Goal: Information Seeking & Learning: Check status

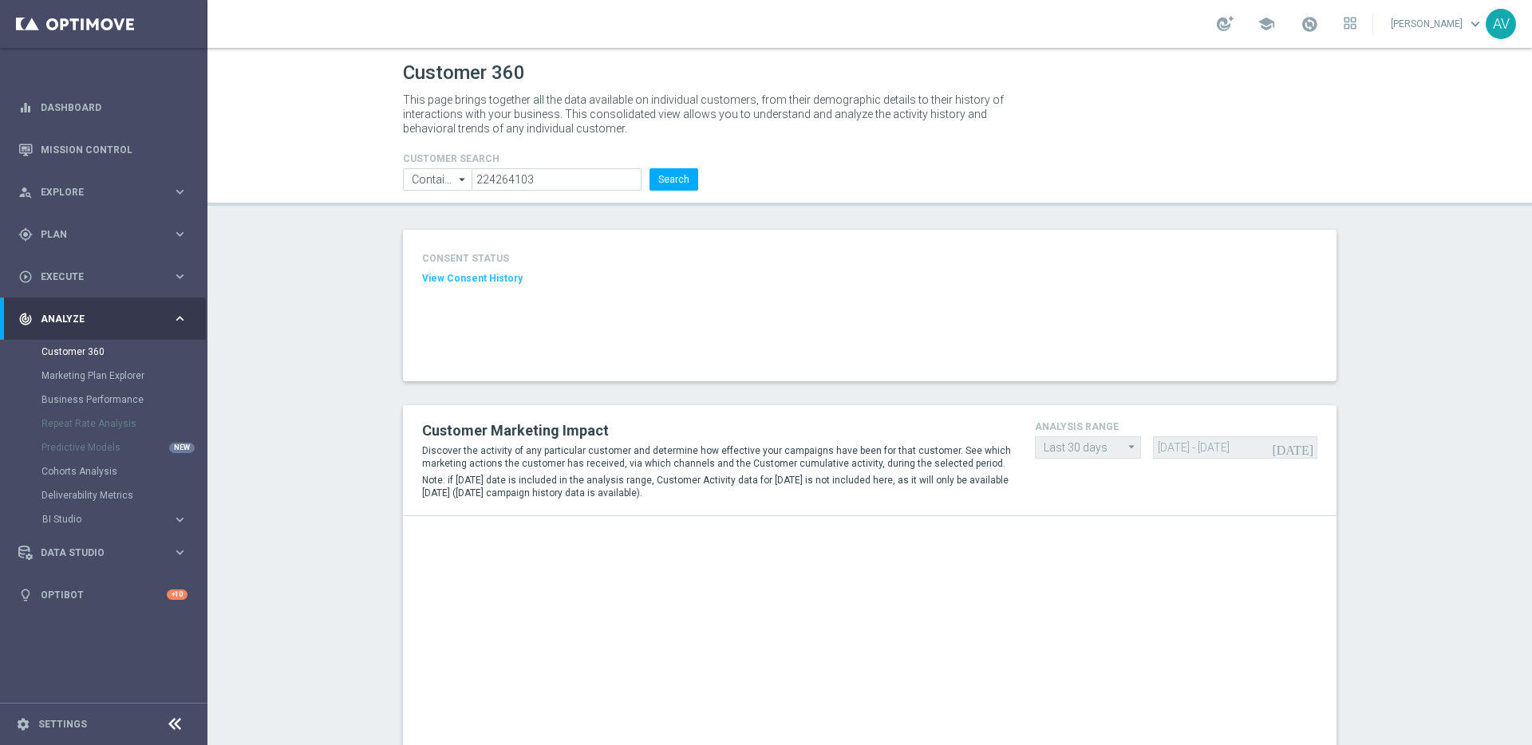
click at [537, 165] on form "CUSTOMER SEARCH Contains Contains arrow_drop_down Show Selected 0 of NaN Contai…" at bounding box center [550, 172] width 295 height 38
click at [543, 178] on input "224264103" at bounding box center [557, 179] width 170 height 22
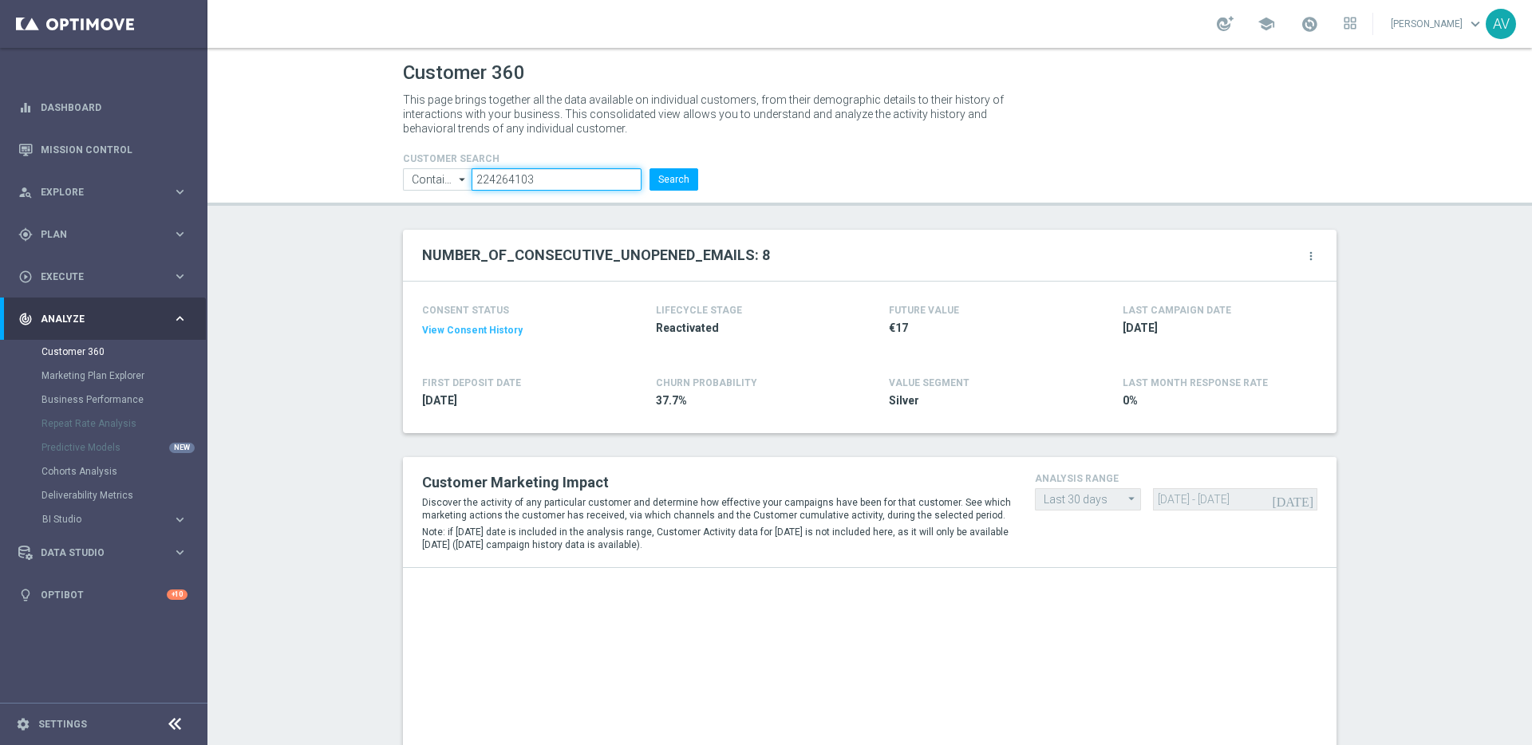
paste input "3271962"
type input "223271962"
click at [670, 174] on button "Search" at bounding box center [674, 179] width 49 height 22
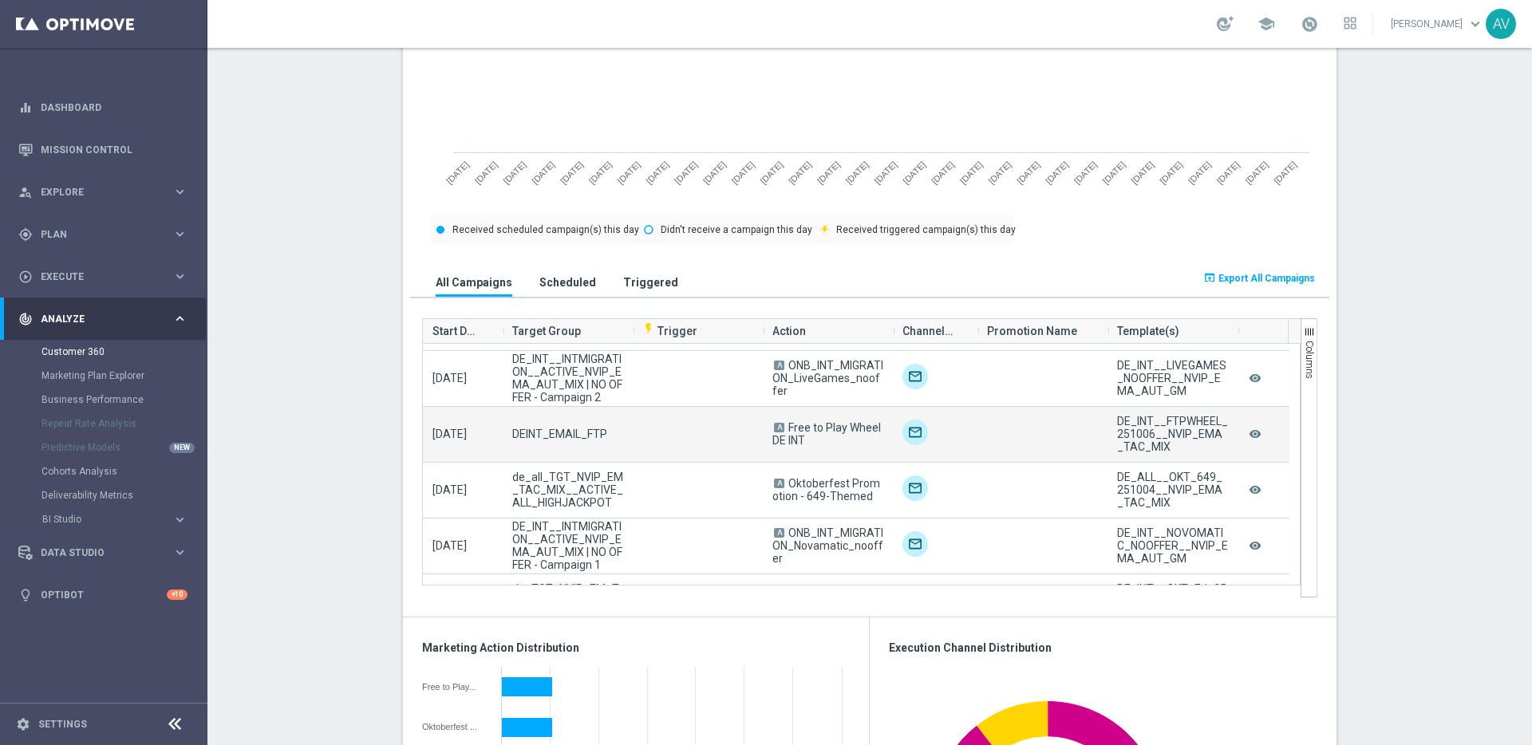
scroll to position [49, 0]
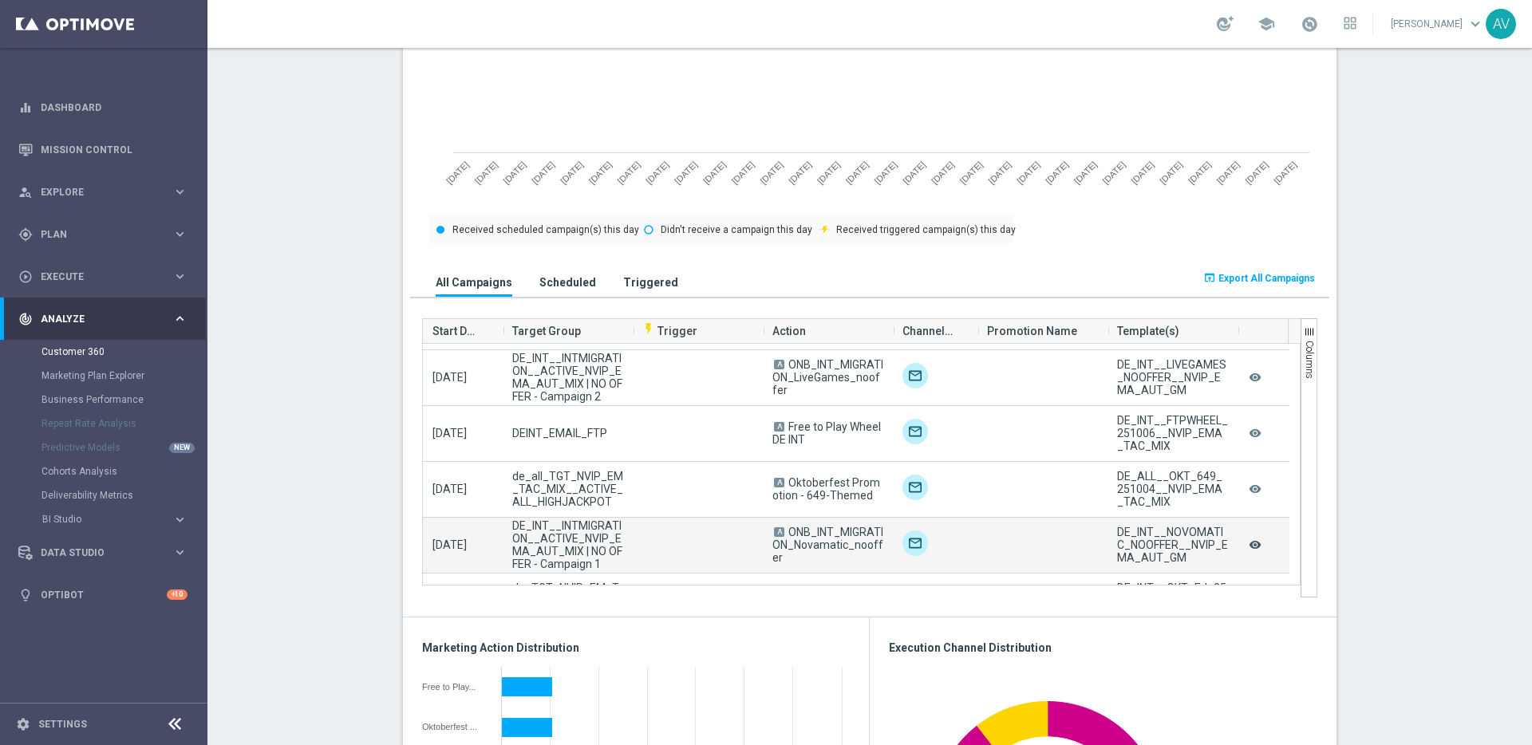
click at [1251, 546] on icon "remove_red_eye" at bounding box center [1255, 545] width 16 height 21
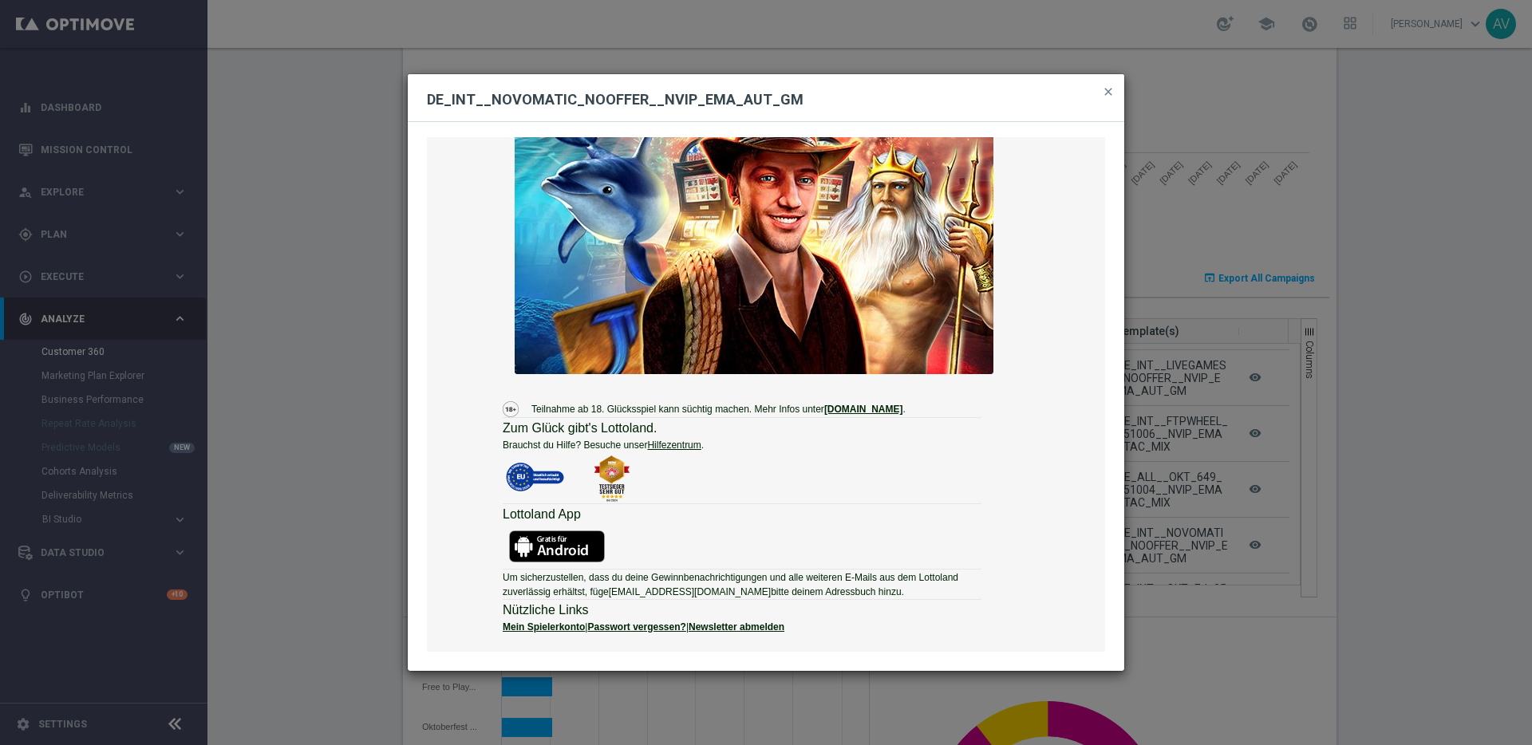
scroll to position [0, 0]
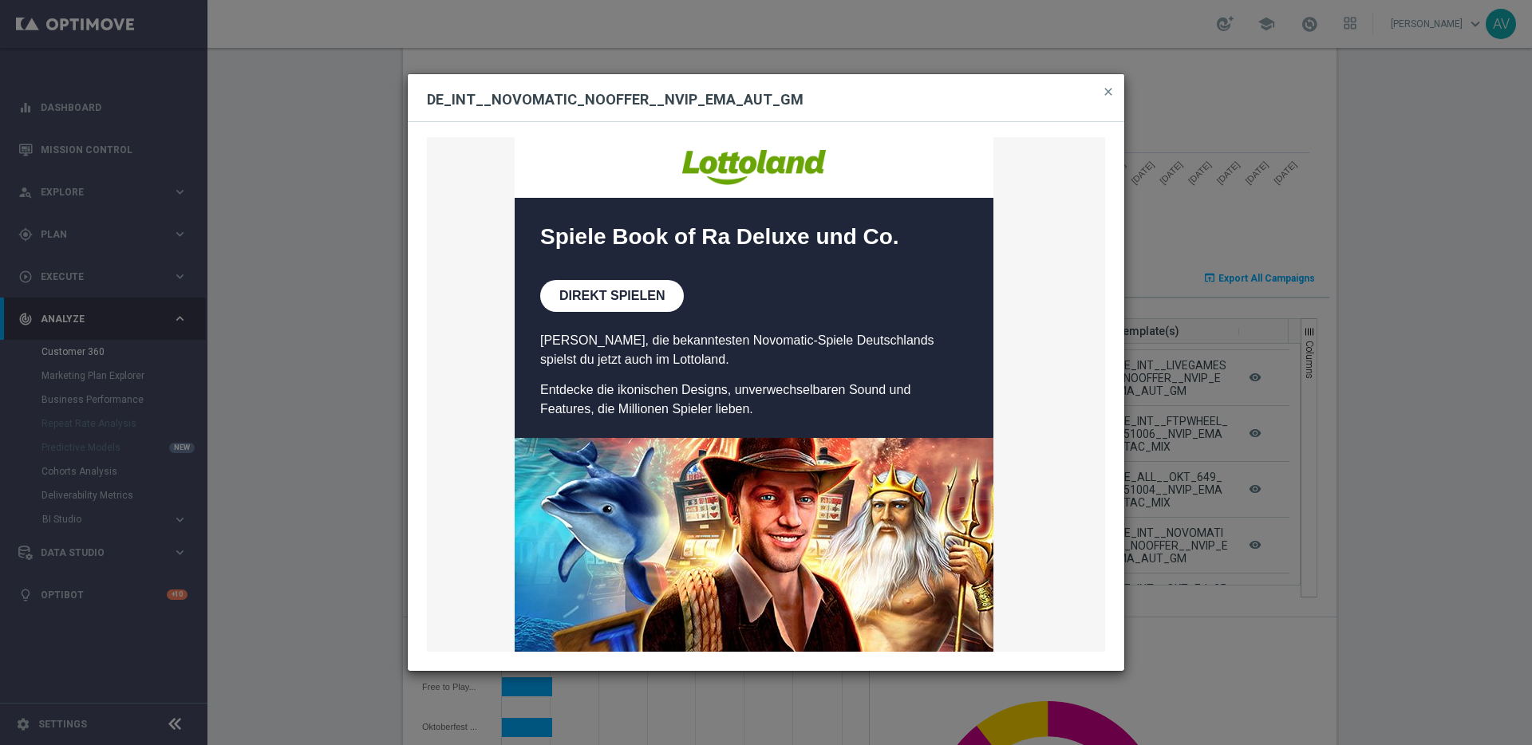
click at [610, 283] on div "Entdecke die besten Novomatic-Spiele im Lottoland     Spiele Book of Ra Deluxe …" at bounding box center [766, 394] width 678 height 514
click at [537, 228] on div "Entdecke die besten Novomatic-Spiele im Lottoland     Spiele Book of Ra Deluxe …" at bounding box center [766, 394] width 678 height 514
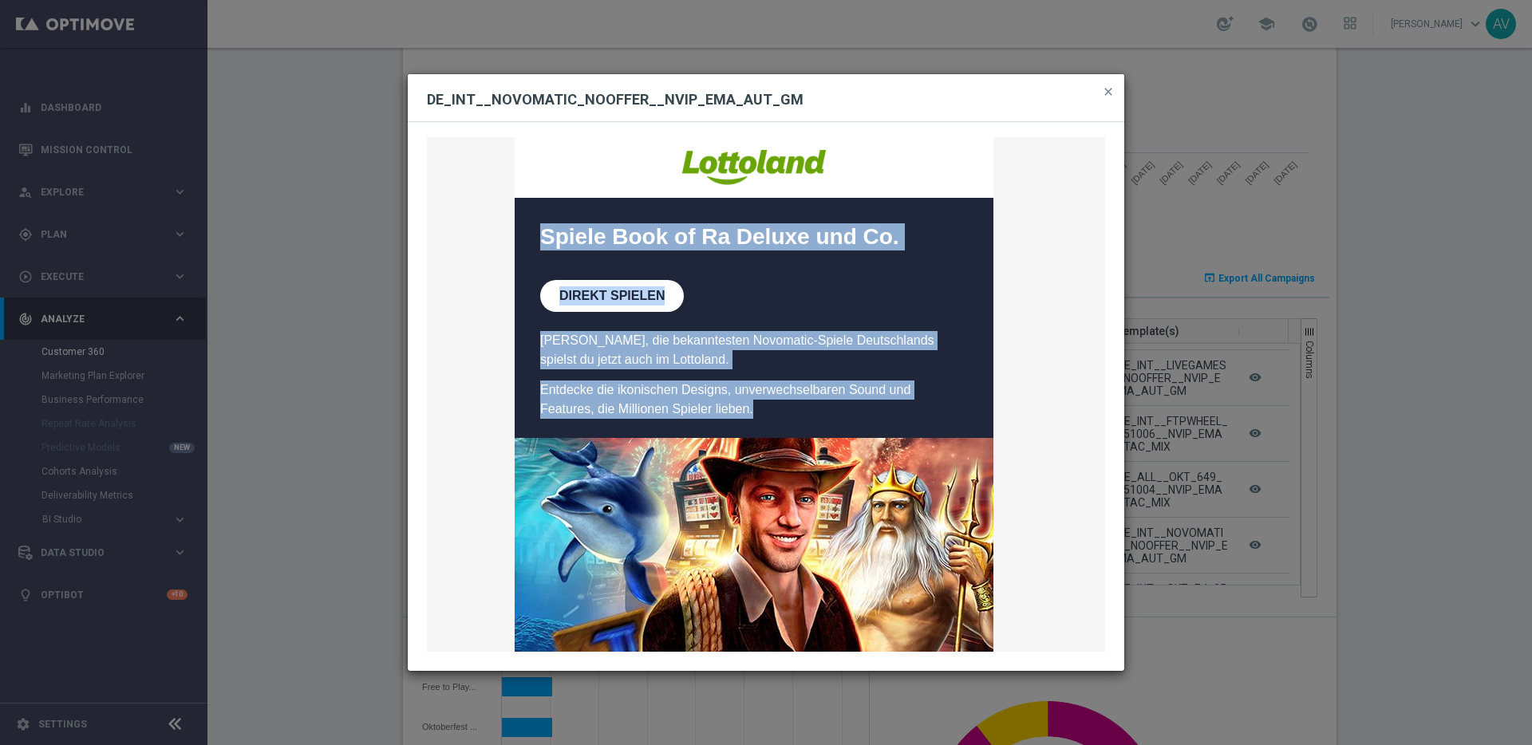
drag, startPoint x: 583, startPoint y: 238, endPoint x: 756, endPoint y: 409, distance: 243.2
click at [756, 409] on div "Entdecke die besten Novomatic-Spiele im Lottoland     Spiele Book of Ra Deluxe …" at bounding box center [766, 394] width 678 height 514
click at [662, 401] on div "Entdecke die besten Novomatic-Spiele im Lottoland     Spiele Book of Ra Deluxe …" at bounding box center [766, 394] width 678 height 514
drag, startPoint x: 768, startPoint y: 410, endPoint x: 508, endPoint y: 226, distance: 318.9
click at [508, 226] on div "Entdecke die besten Novomatic-Spiele im Lottoland     Spiele Book of Ra Deluxe …" at bounding box center [766, 394] width 678 height 514
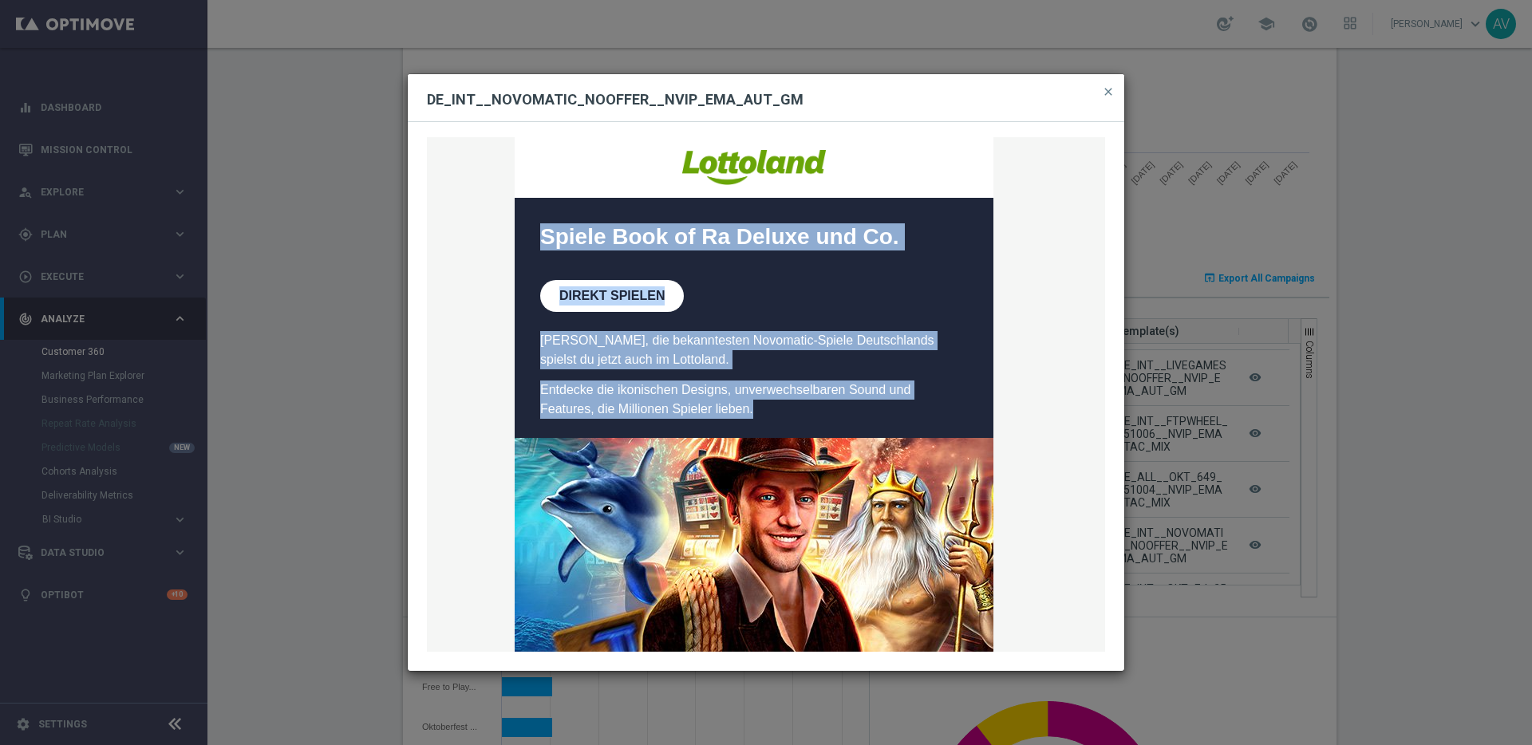
click at [585, 242] on div "Entdecke die besten Novomatic-Spiele im Lottoland     Spiele Book of Ra Deluxe …" at bounding box center [766, 394] width 678 height 514
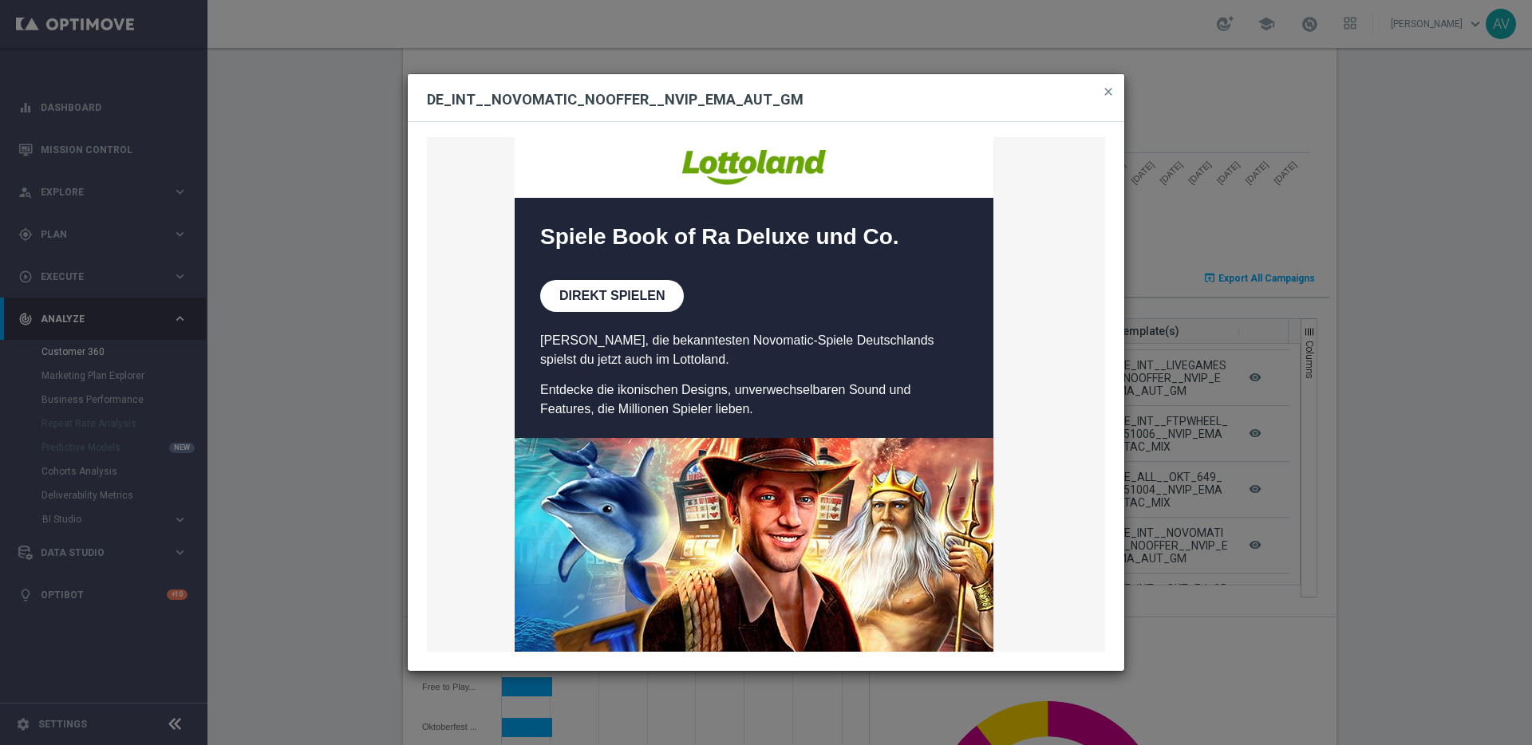
click at [585, 242] on div "Entdecke die besten Novomatic-Spiele im Lottoland     Spiele Book of Ra Deluxe …" at bounding box center [766, 394] width 678 height 514
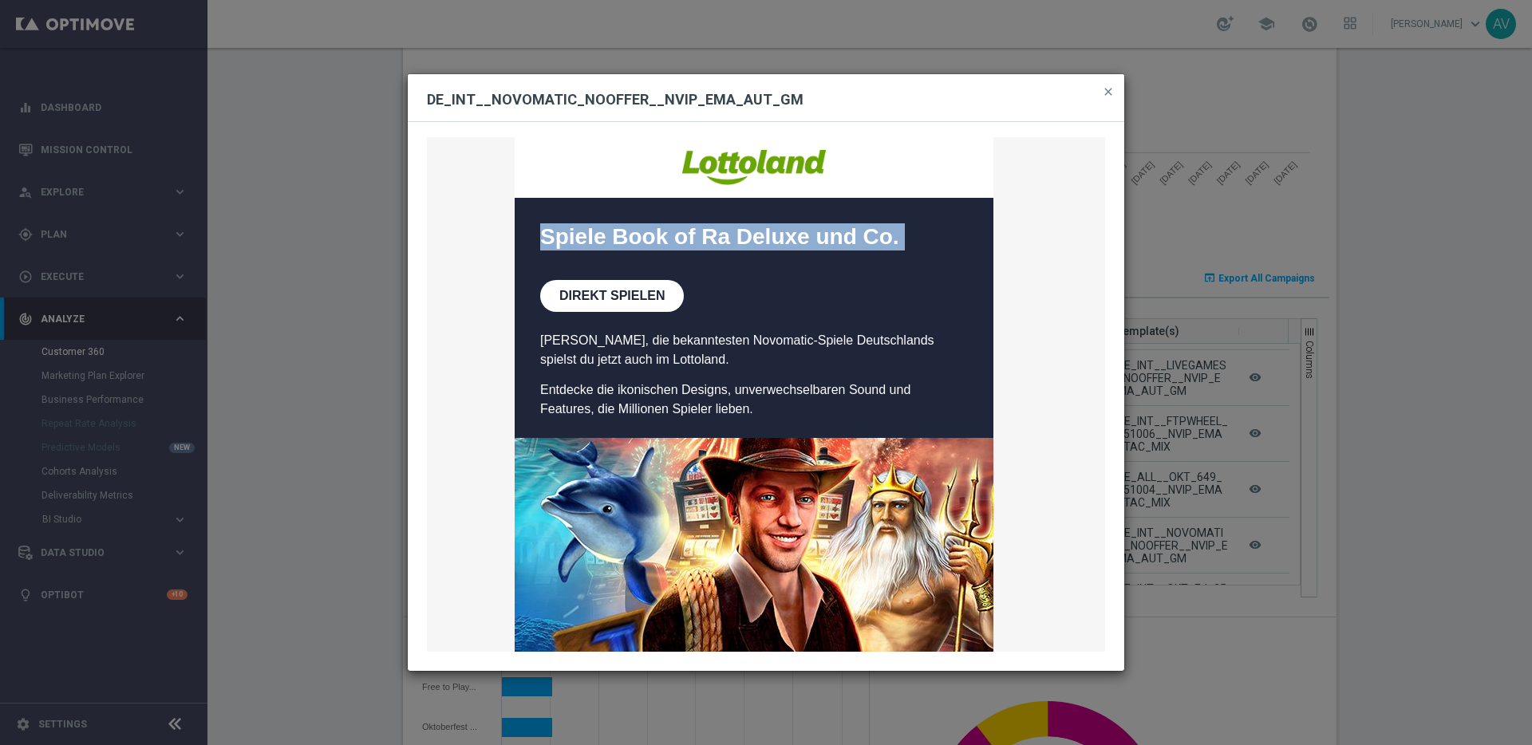
click at [585, 242] on div "Entdecke die besten Novomatic-Spiele im Lottoland     Spiele Book of Ra Deluxe …" at bounding box center [766, 394] width 678 height 514
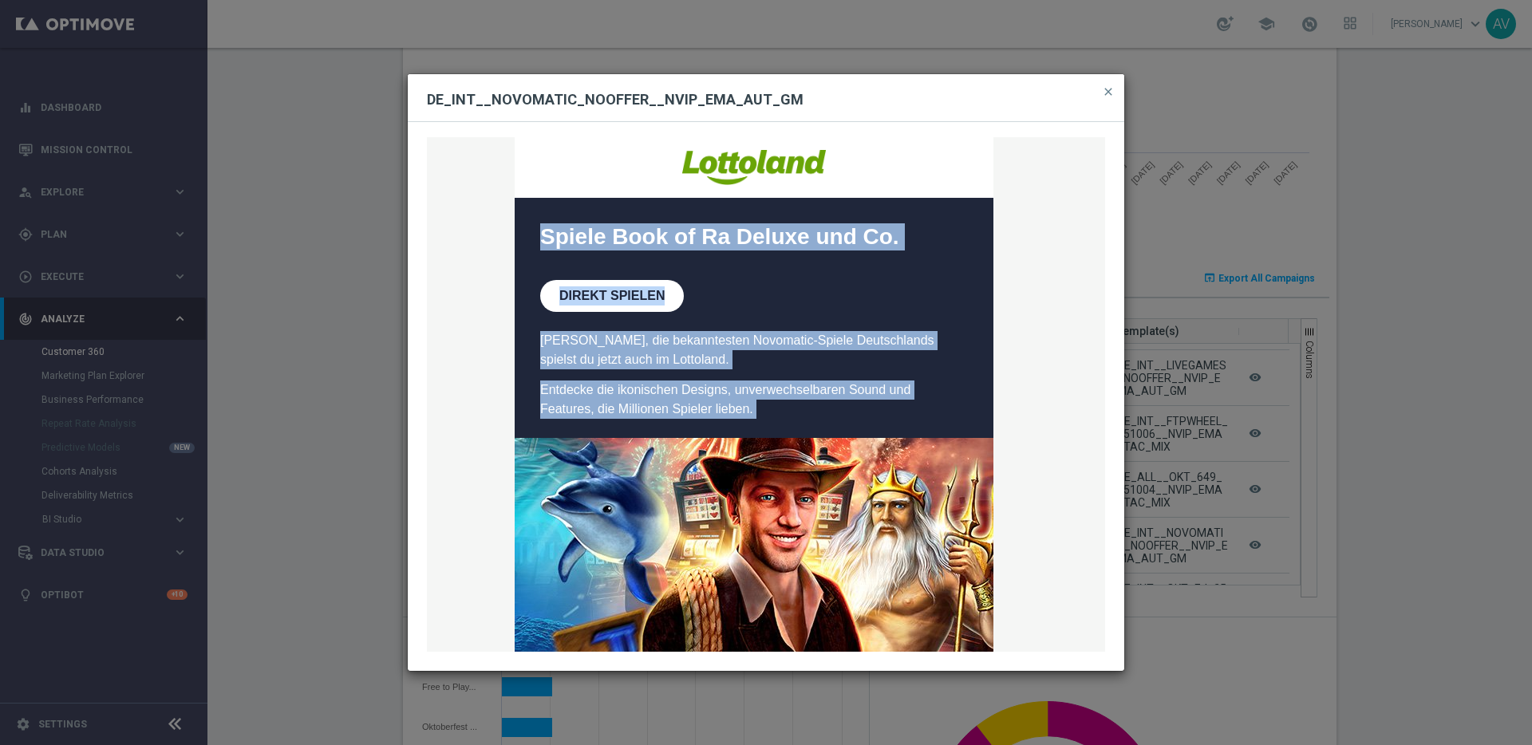
click at [742, 403] on div "Entdecke die besten Novomatic-Spiele im Lottoland     Spiele Book of Ra Deluxe …" at bounding box center [766, 394] width 678 height 514
click at [686, 417] on div "Entdecke die besten Novomatic-Spiele im Lottoland     Spiele Book of Ra Deluxe …" at bounding box center [766, 394] width 678 height 514
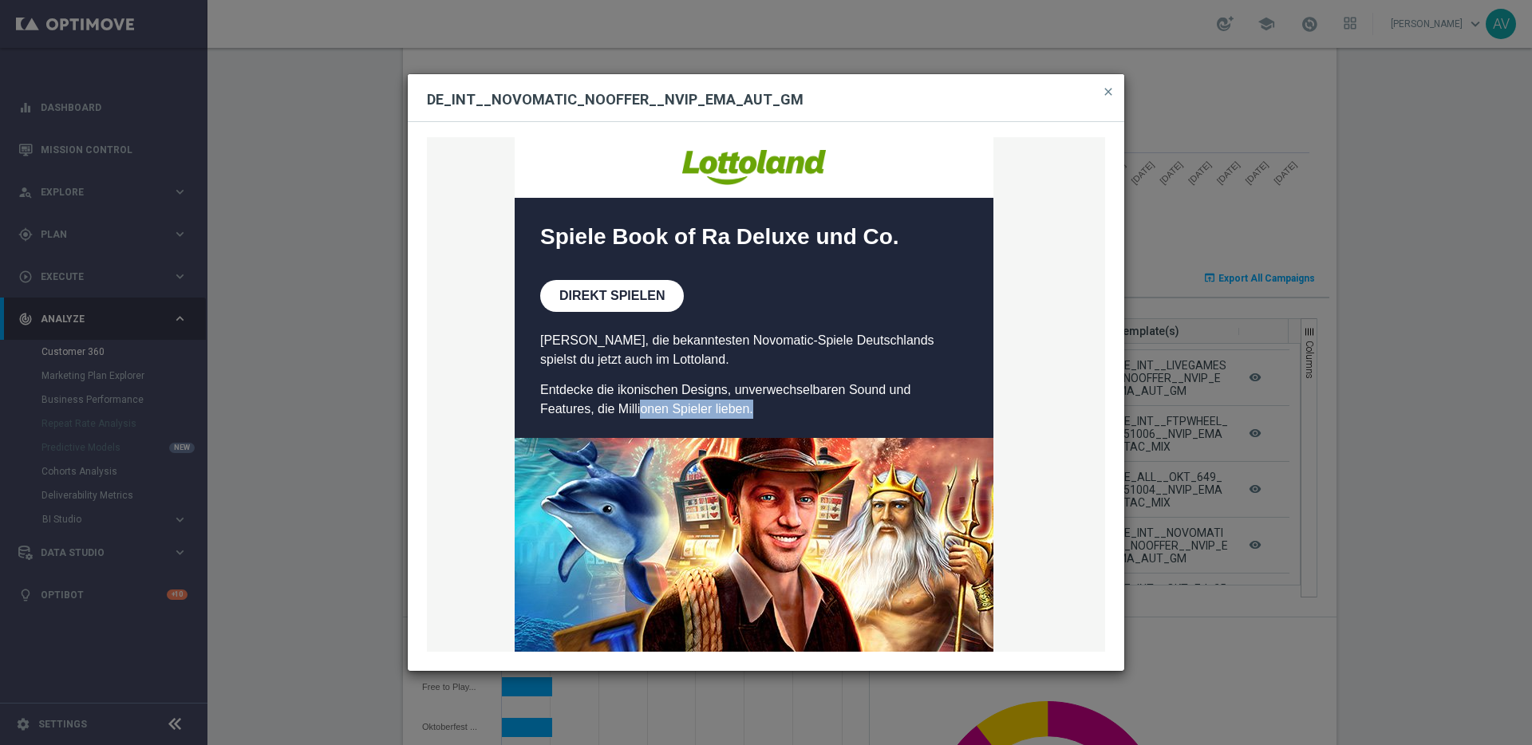
drag, startPoint x: 741, startPoint y: 406, endPoint x: 578, endPoint y: 360, distance: 170.0
click at [578, 360] on div "Entdecke die besten Novomatic-Spiele im Lottoland     Spiele Book of Ra Deluxe …" at bounding box center [766, 394] width 678 height 514
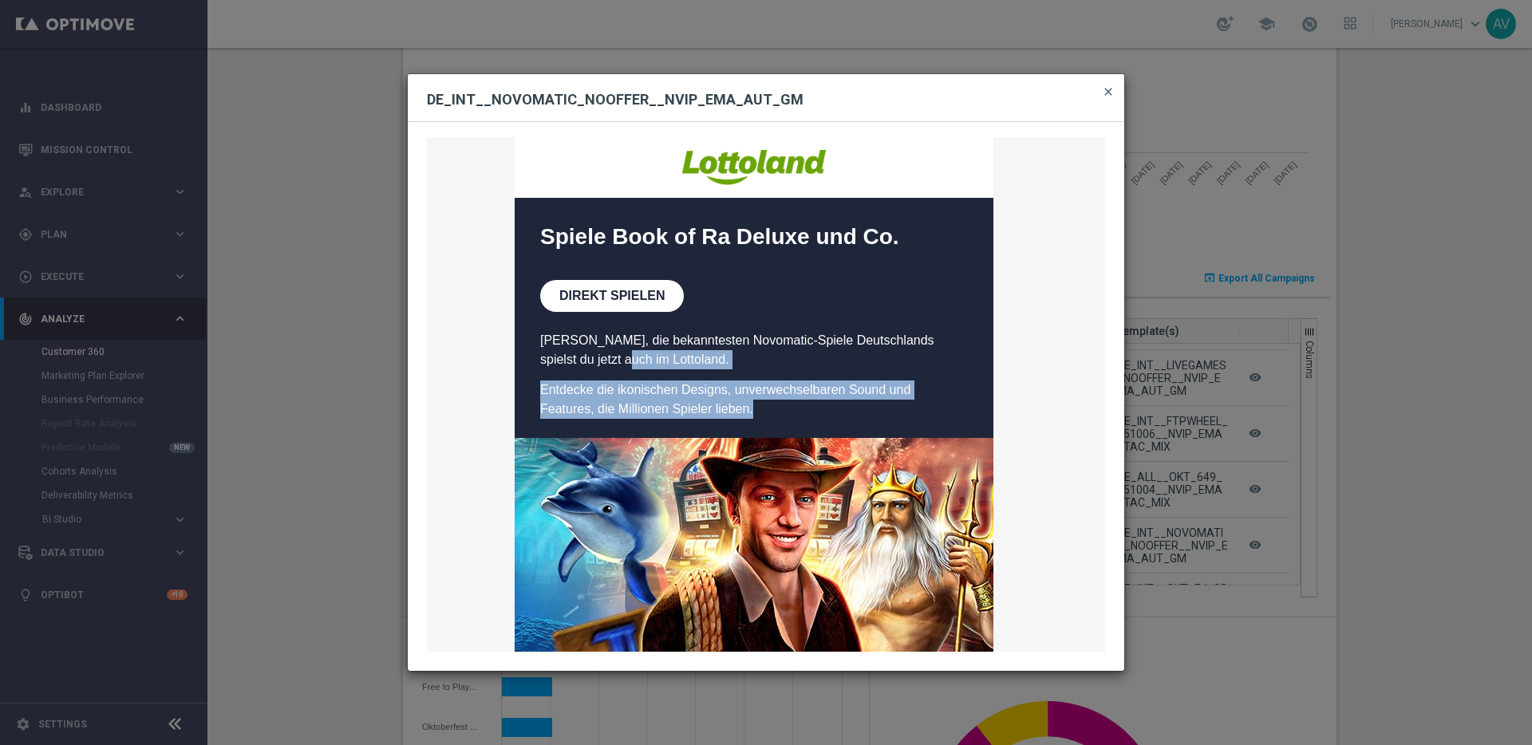
click at [1109, 94] on span "close" at bounding box center [1108, 91] width 13 height 13
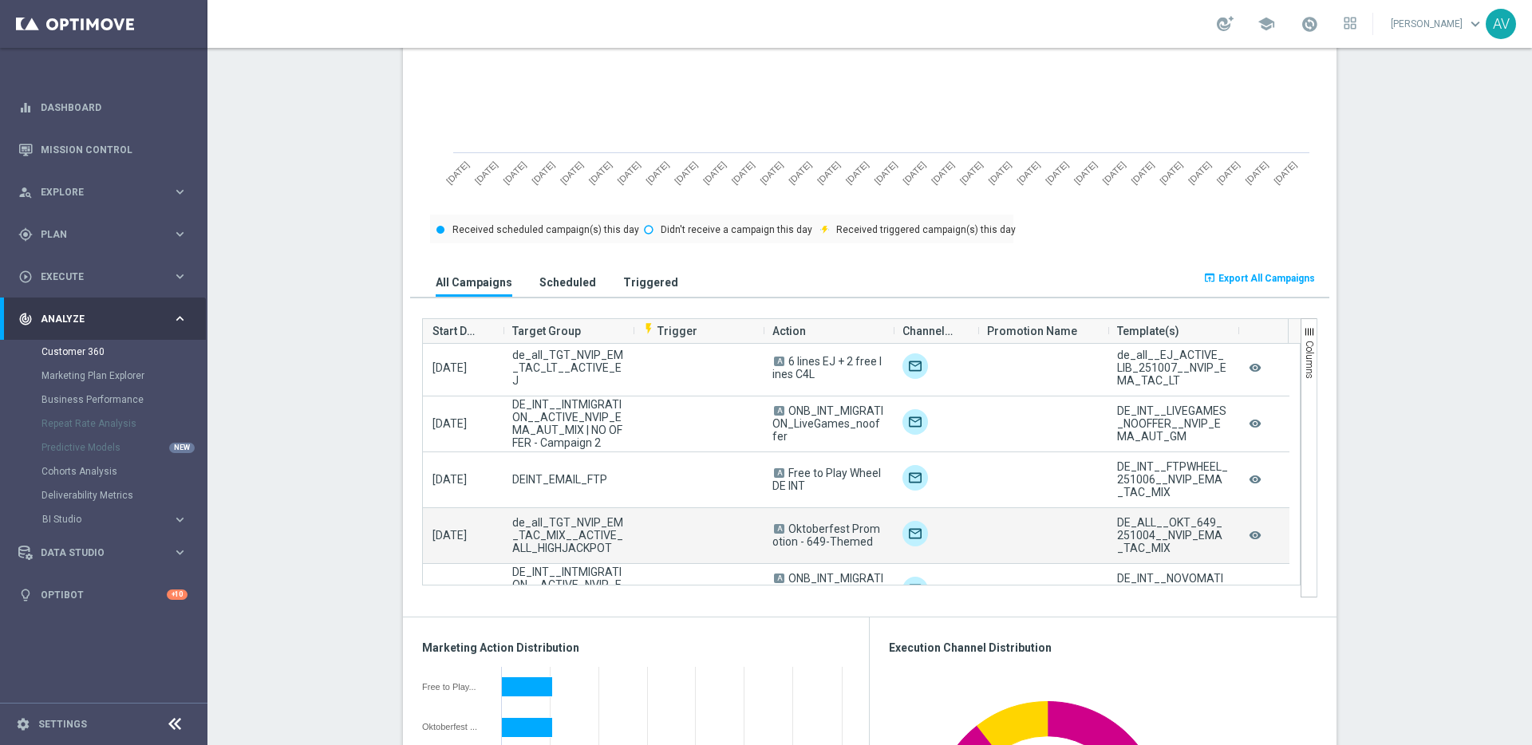
scroll to position [2, 0]
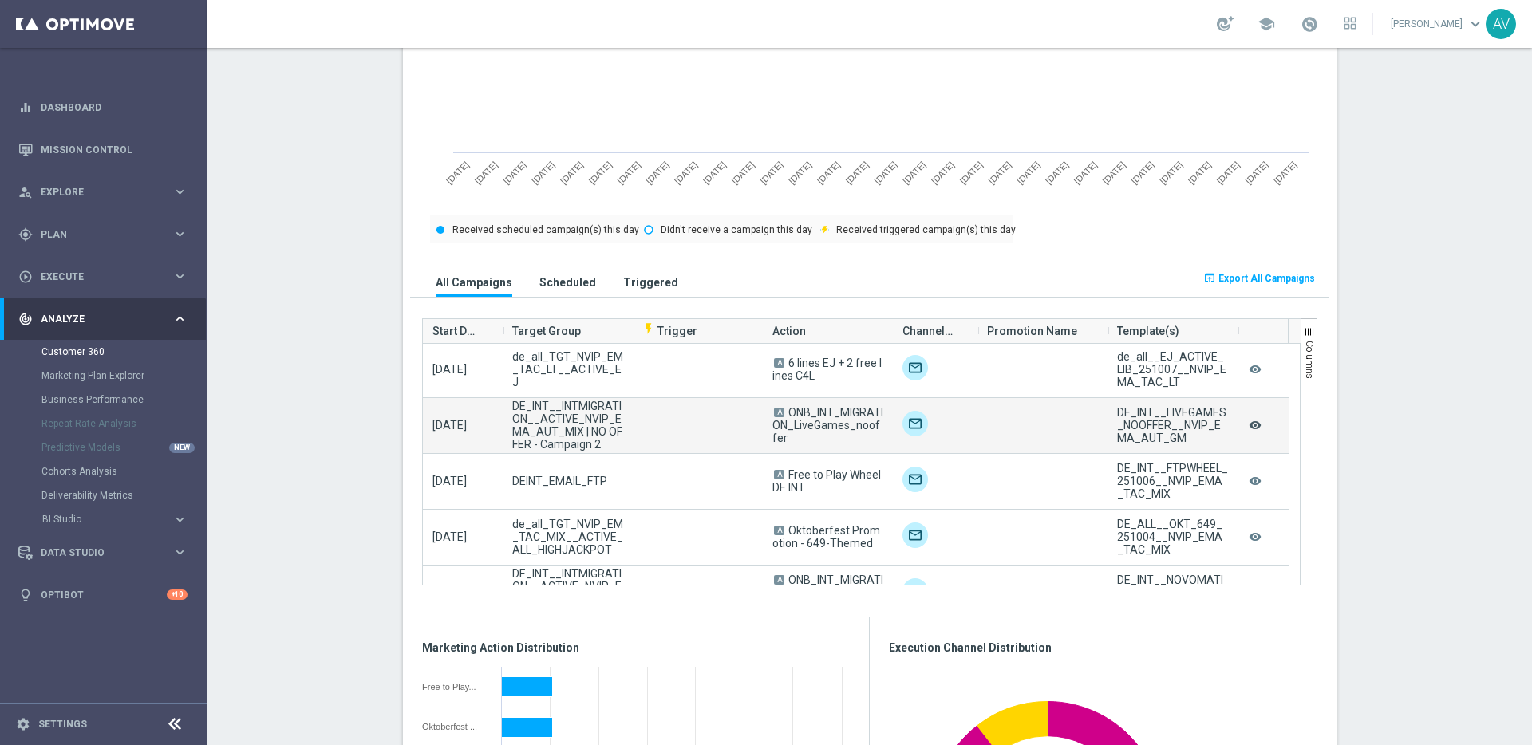
click at [1251, 422] on icon "remove_red_eye" at bounding box center [1255, 425] width 16 height 21
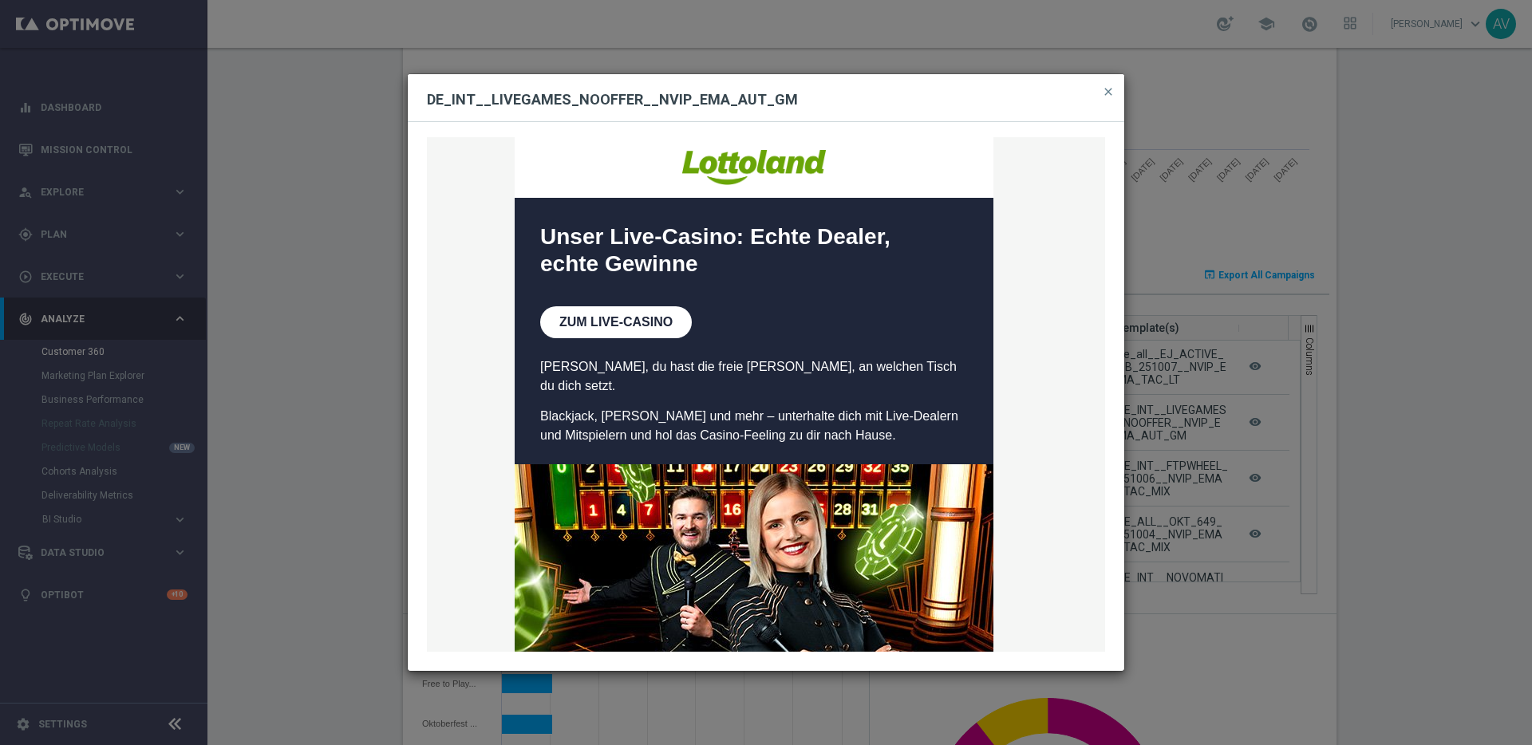
scroll to position [859, 0]
click at [600, 318] on div "Hier spielst du LIVE mit echten Dealern – und echten Gewinnen     Unser Live-Ca…" at bounding box center [766, 394] width 678 height 514
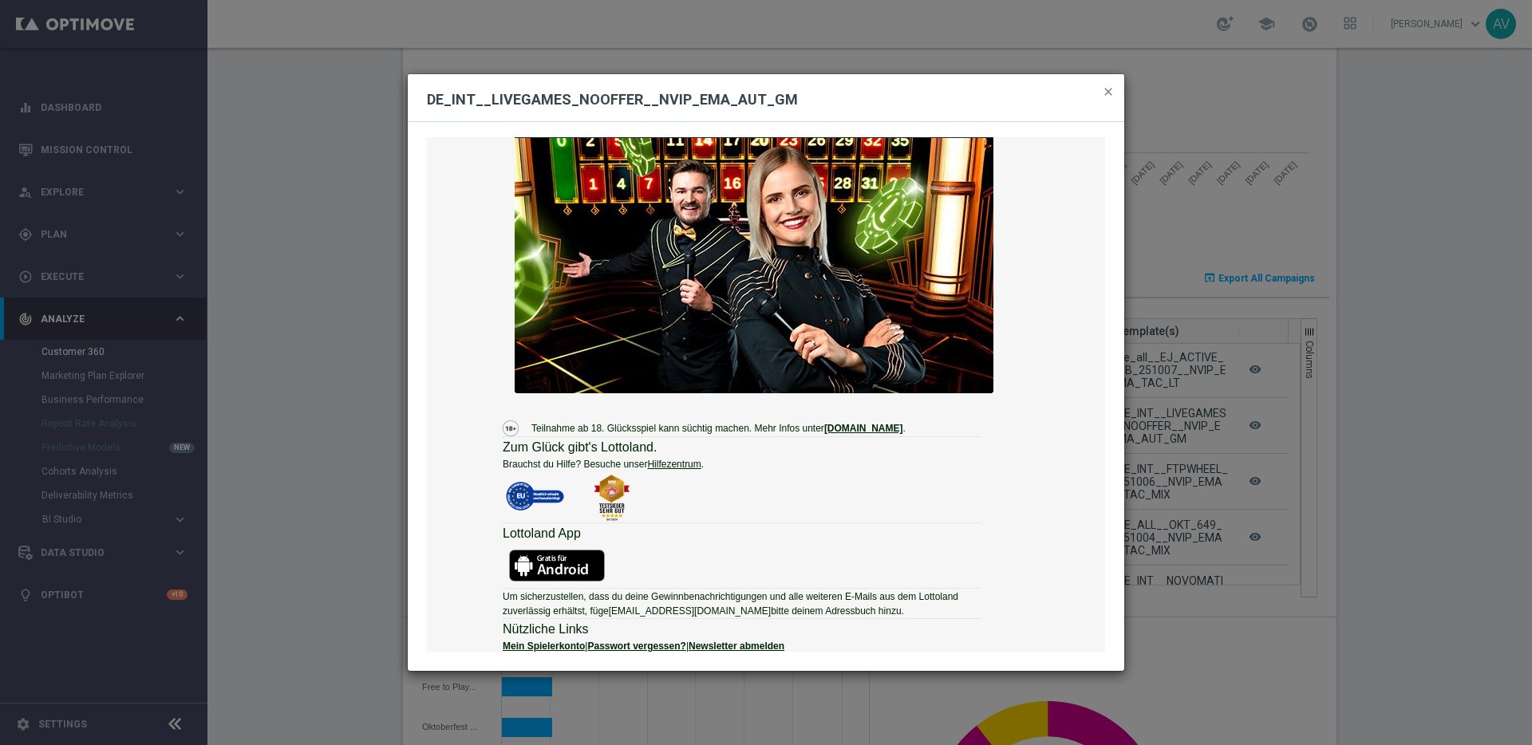
scroll to position [0, 0]
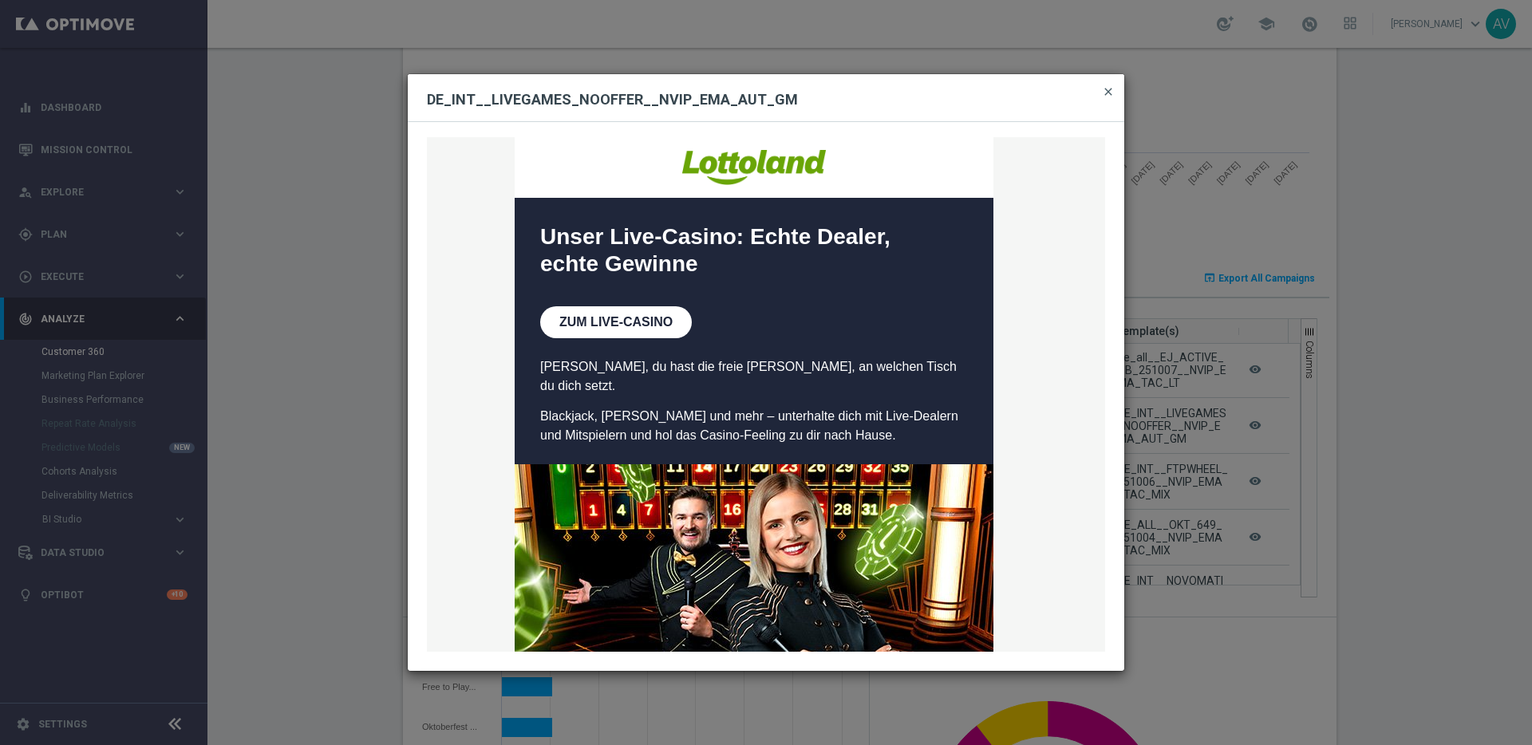
click at [1108, 92] on span "close" at bounding box center [1108, 91] width 13 height 13
